Goal: Task Accomplishment & Management: Manage account settings

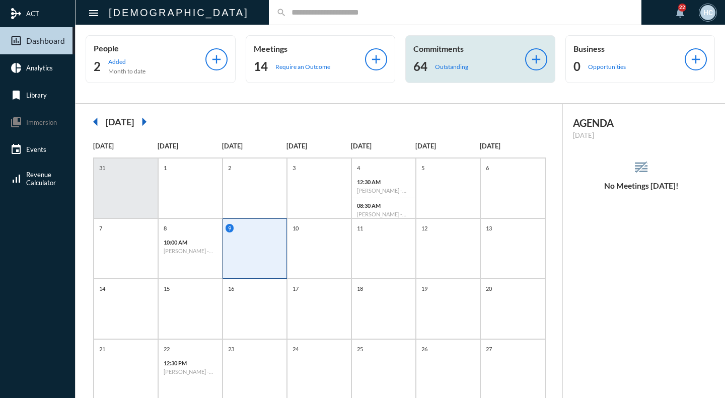
click at [418, 46] on p "Commitments" at bounding box center [469, 49] width 112 height 10
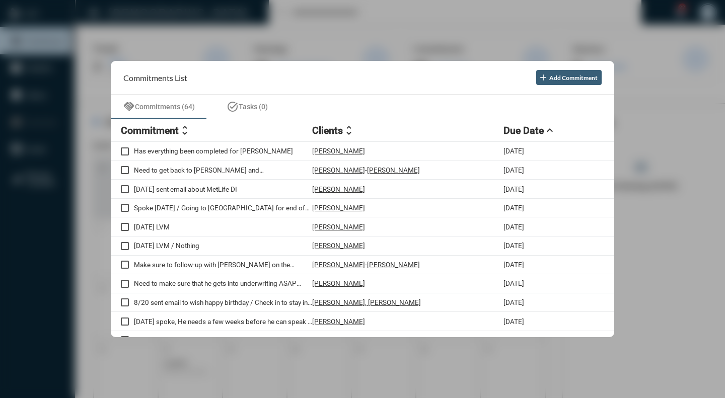
click at [459, 46] on div at bounding box center [362, 199] width 725 height 398
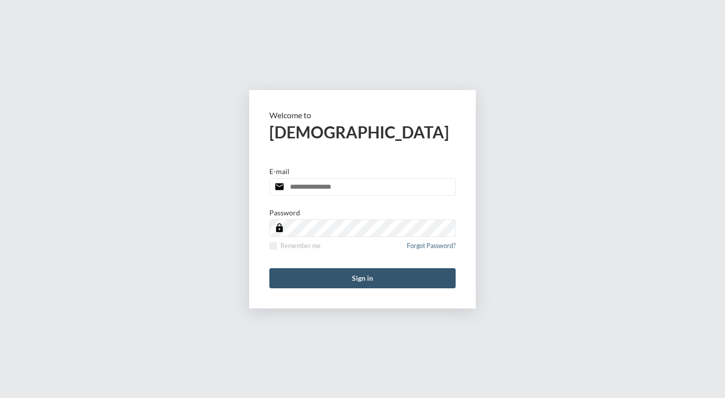
type input "**********"
click at [375, 275] on button "Sign in" at bounding box center [362, 278] width 186 height 20
